Goal: Task Accomplishment & Management: Manage account settings

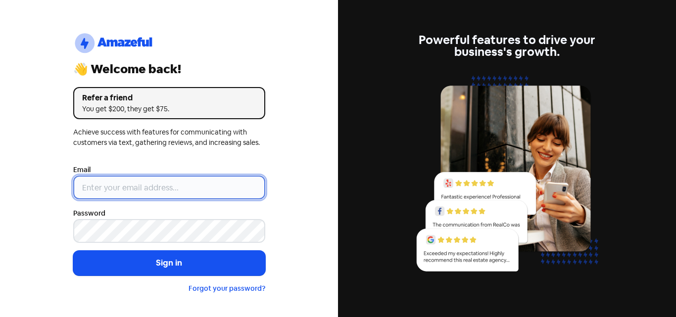
click at [135, 189] on input "email" at bounding box center [169, 188] width 192 height 24
type input "[EMAIL_ADDRESS][DOMAIN_NAME]"
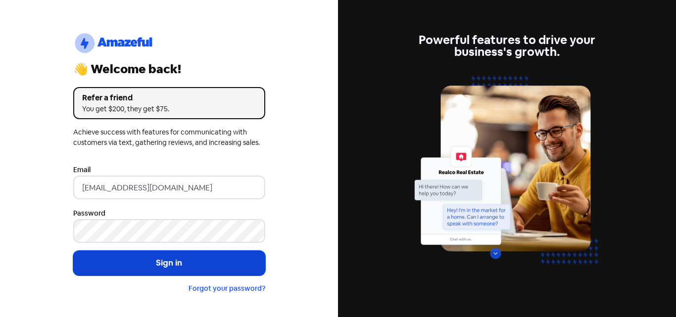
click at [184, 260] on button "Sign in" at bounding box center [169, 263] width 192 height 25
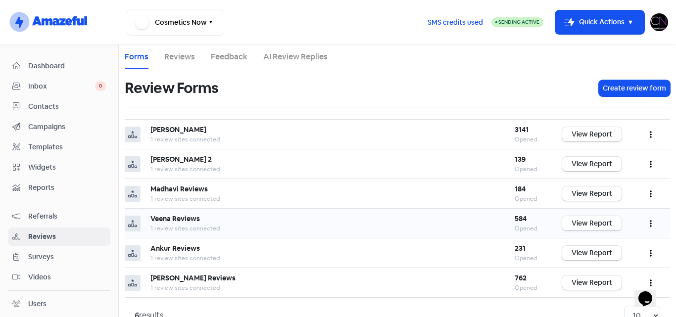
click at [593, 222] on link "View Report" at bounding box center [591, 223] width 59 height 14
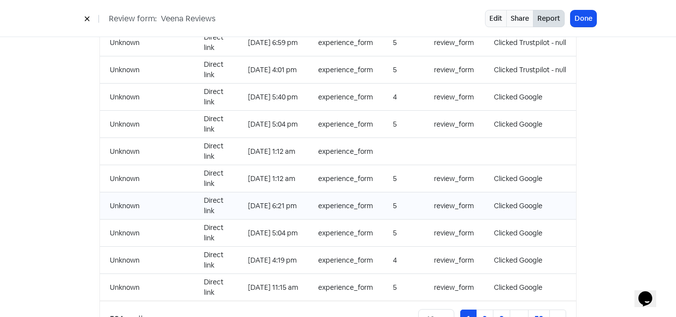
scroll to position [1070, 0]
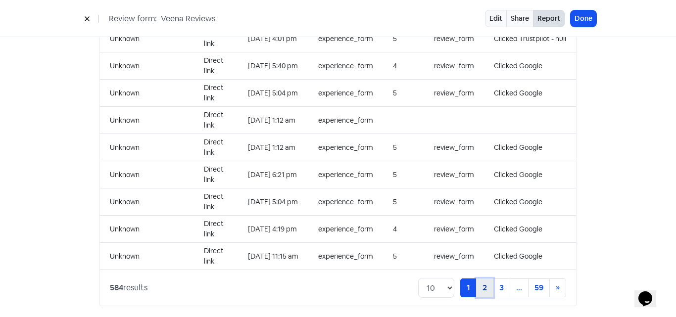
click at [478, 279] on link "2" at bounding box center [484, 288] width 17 height 19
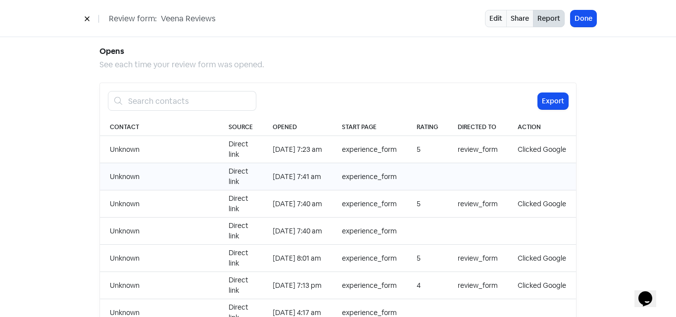
scroll to position [922, 0]
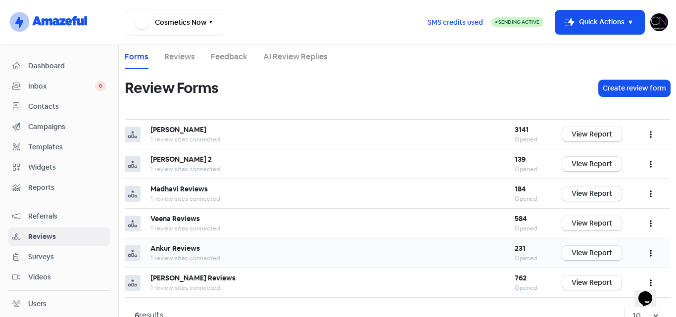
click at [585, 253] on link "View Report" at bounding box center [591, 253] width 59 height 14
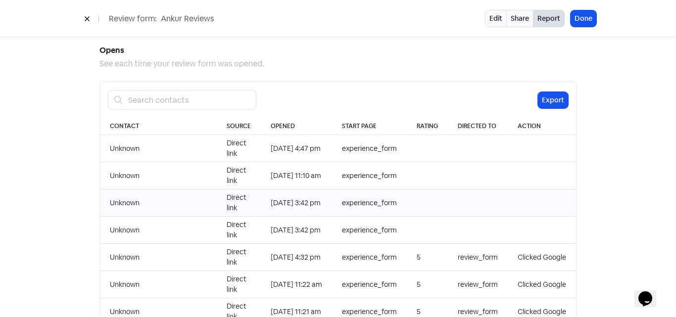
scroll to position [1070, 0]
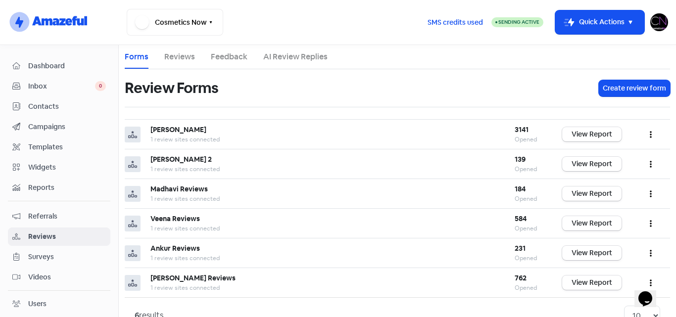
click at [662, 22] on img at bounding box center [659, 22] width 18 height 18
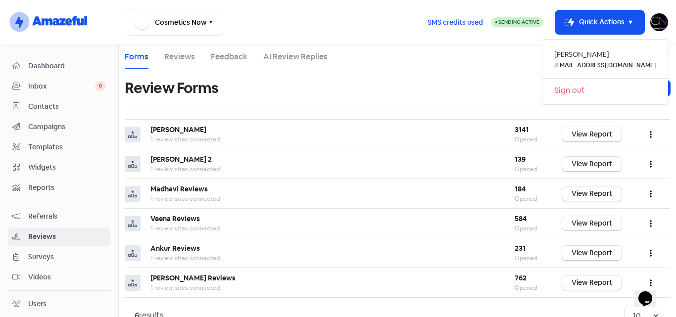
click at [604, 90] on link "Sign out" at bounding box center [604, 91] width 125 height 16
